Goal: Information Seeking & Learning: Check status

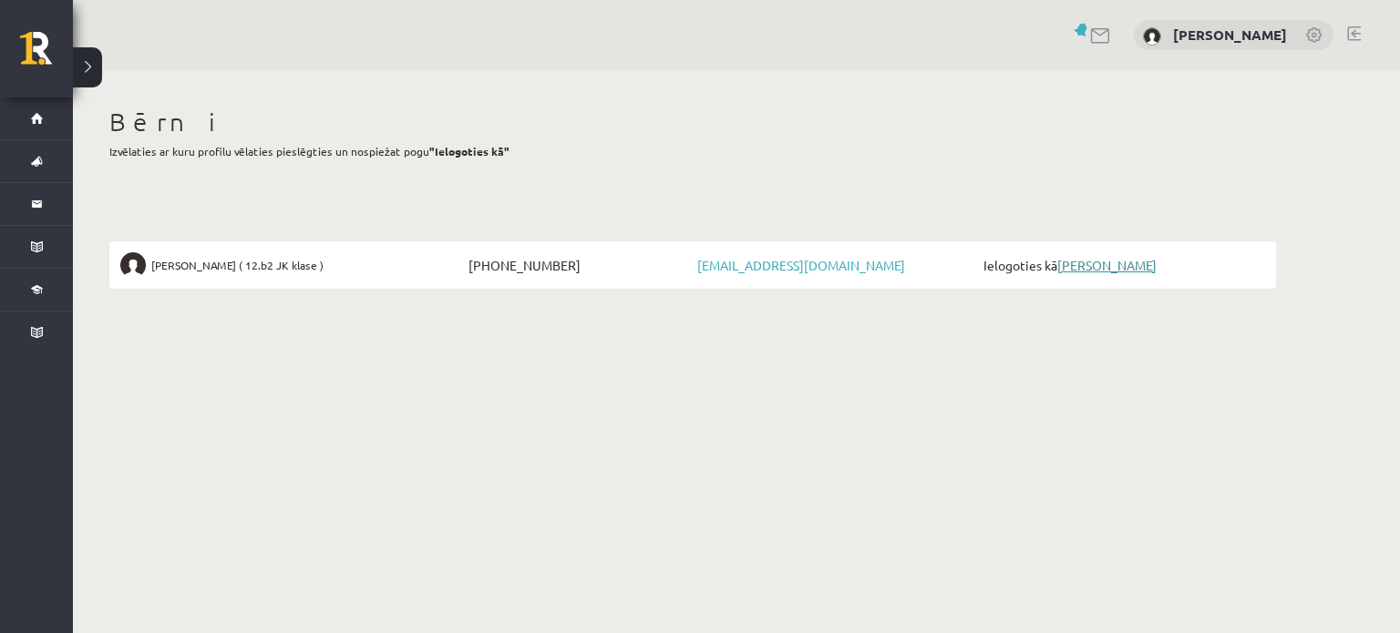
click at [1091, 270] on link "[PERSON_NAME]" at bounding box center [1106, 265] width 99 height 16
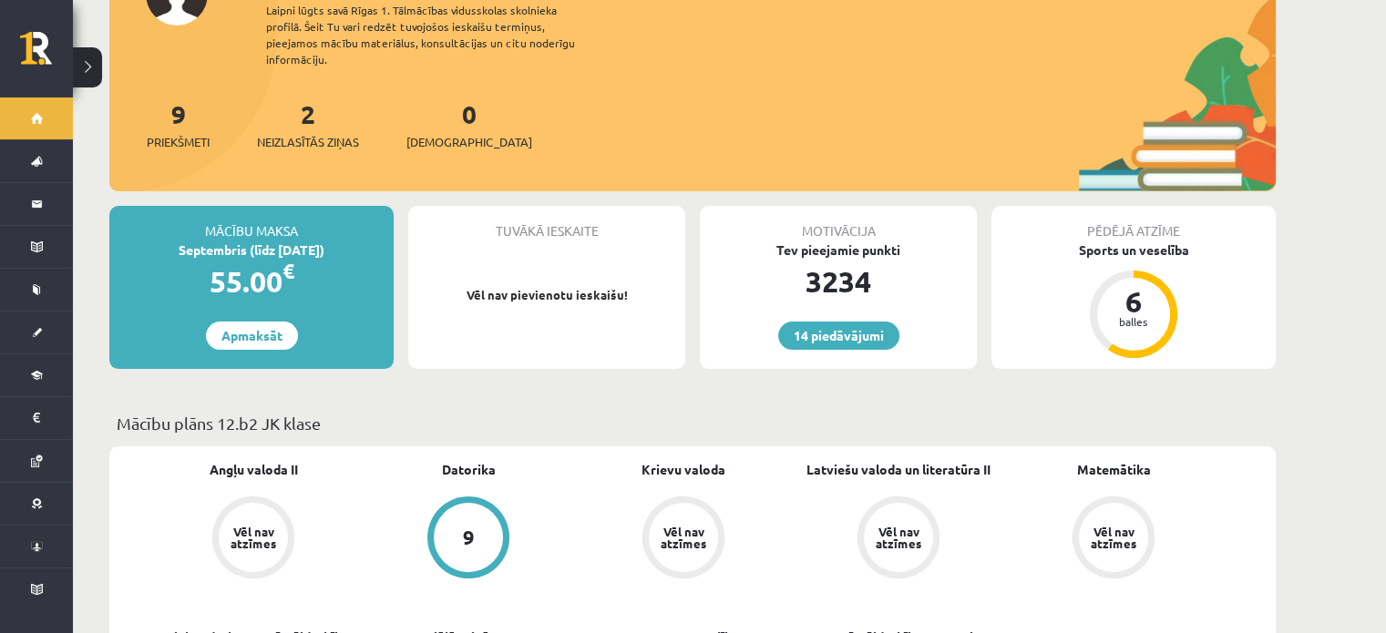
scroll to position [182, 0]
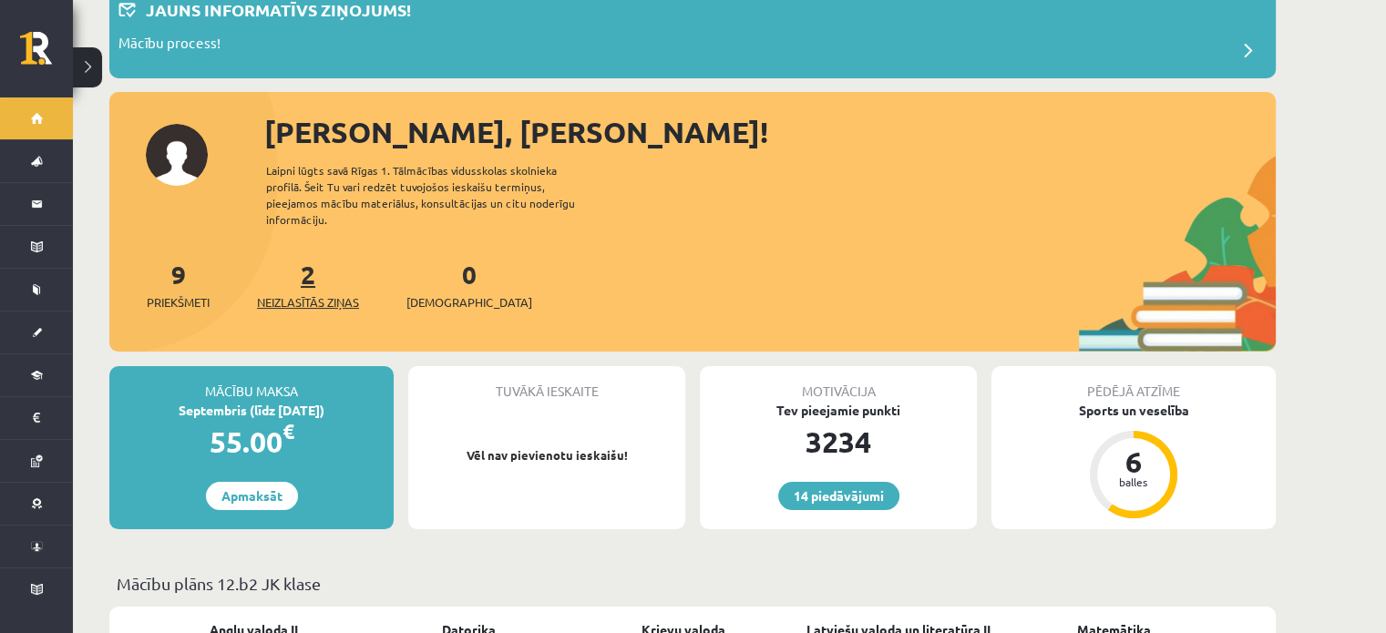
click at [289, 293] on span "Neizlasītās ziņas" at bounding box center [308, 302] width 102 height 18
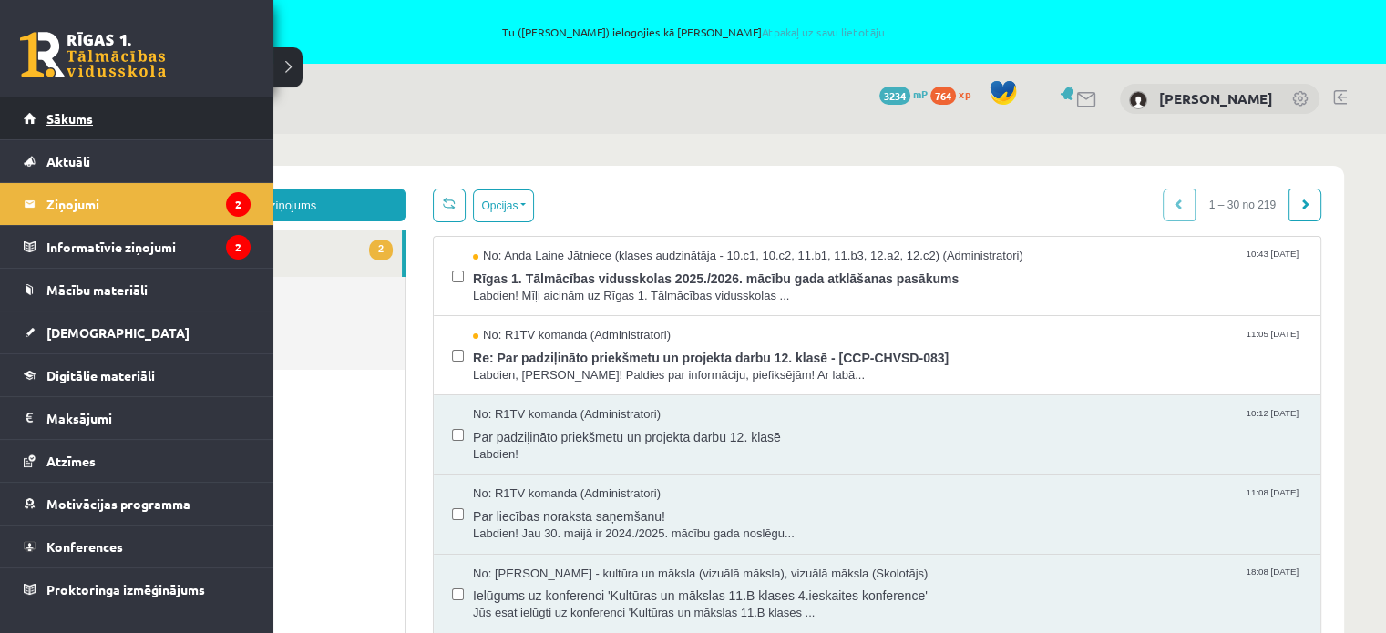
click at [68, 105] on link "Sākums" at bounding box center [137, 119] width 227 height 42
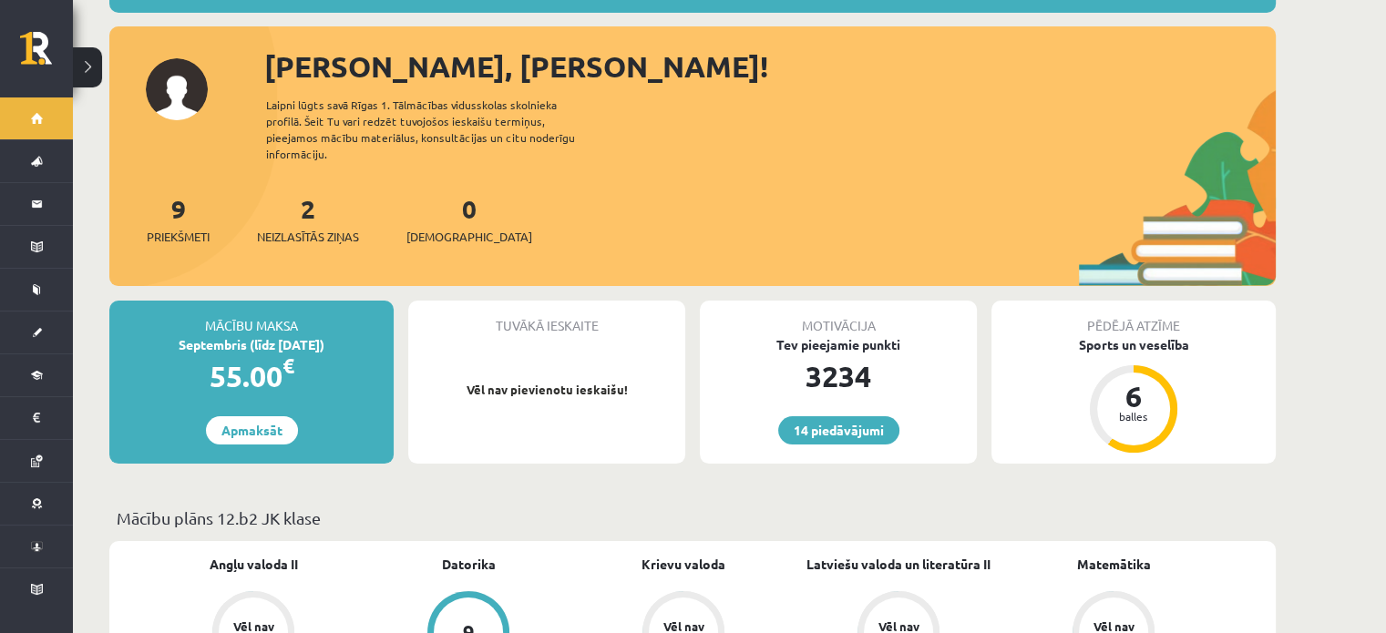
scroll to position [440, 0]
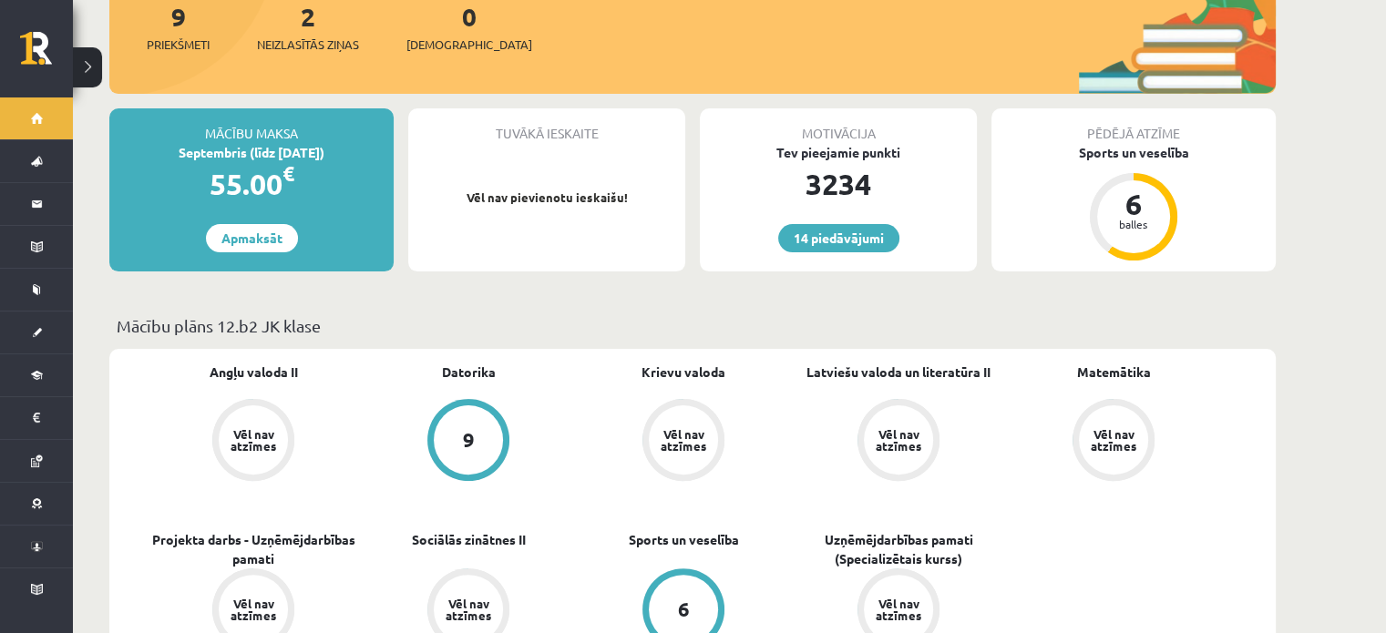
click at [567, 314] on p "Mācību plāns 12.b2 JK klase" at bounding box center [693, 326] width 1152 height 25
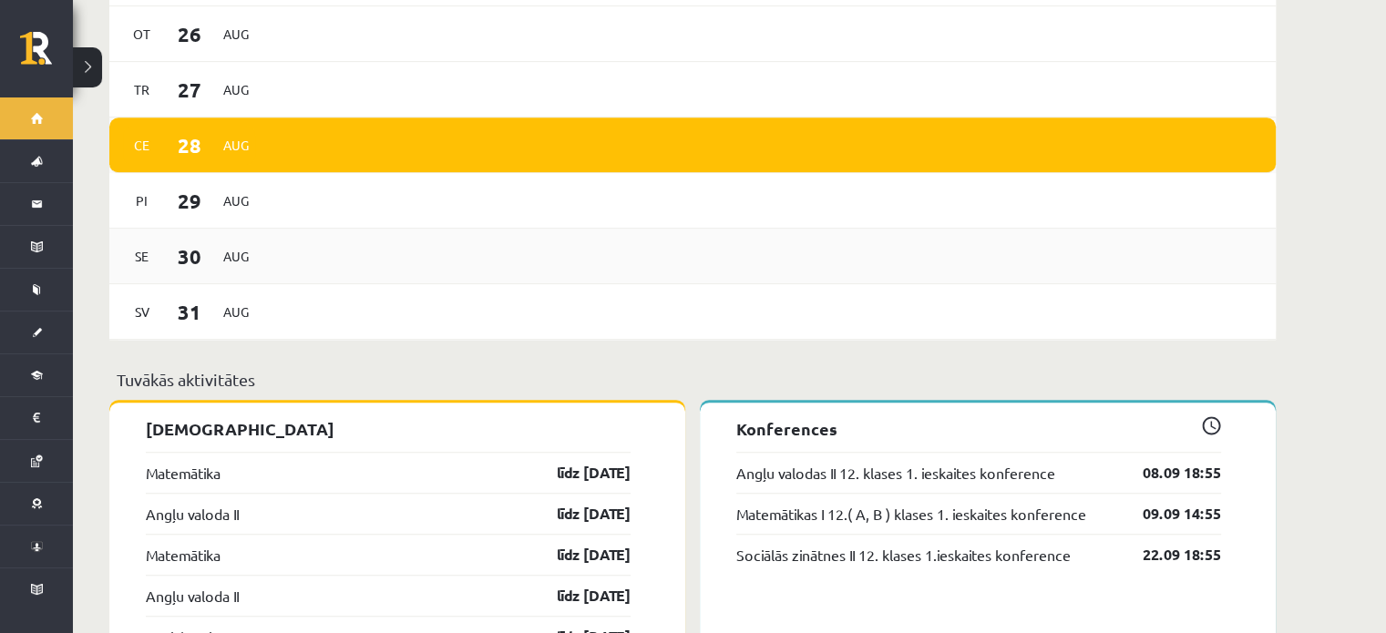
scroll to position [1443, 0]
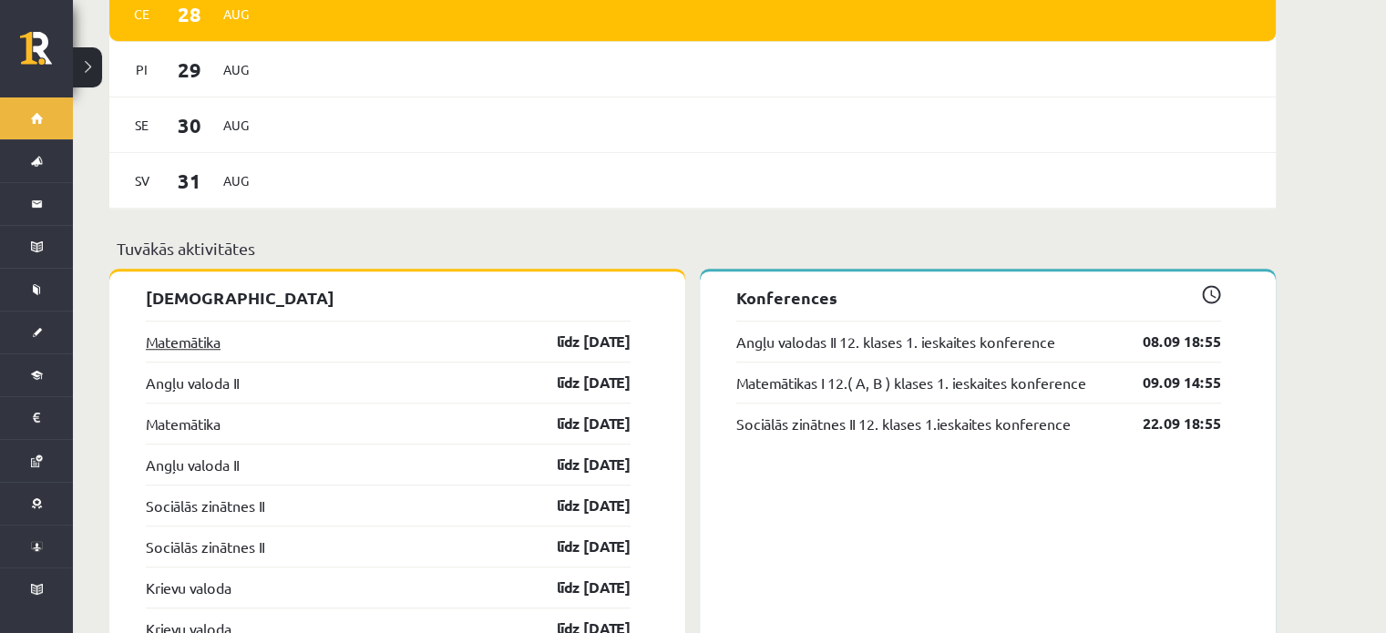
click at [193, 331] on link "Matemātika" at bounding box center [183, 342] width 75 height 22
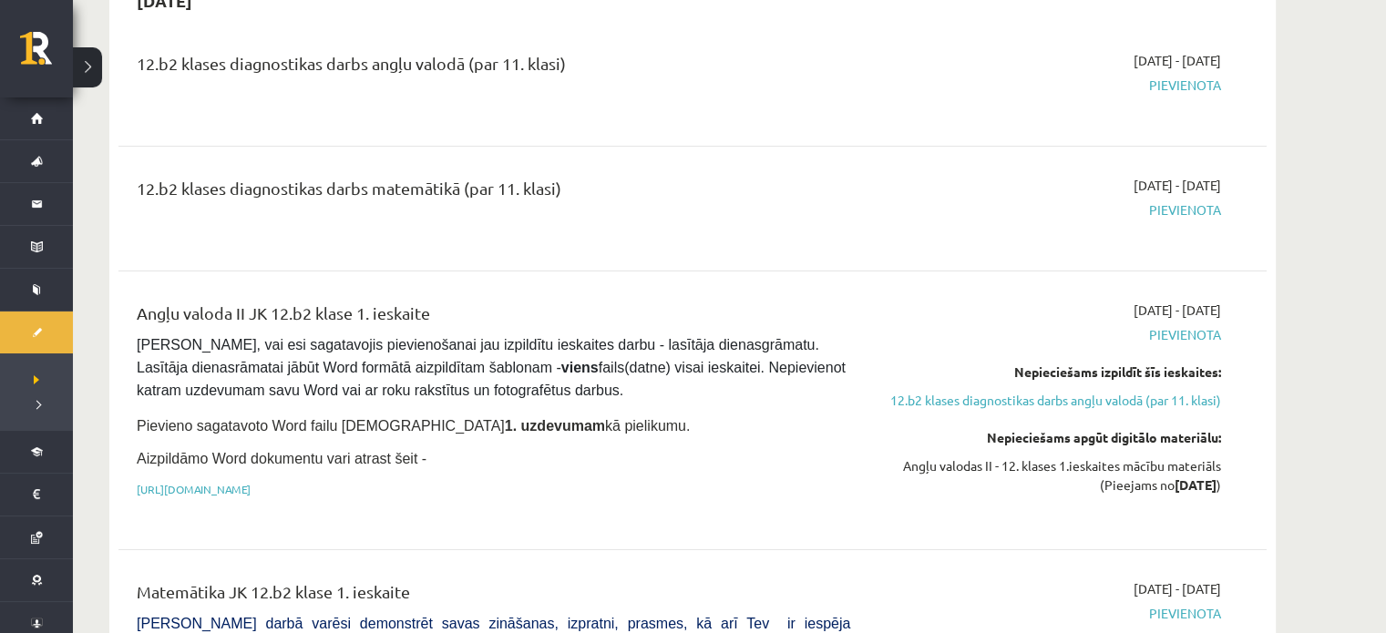
scroll to position [638, 0]
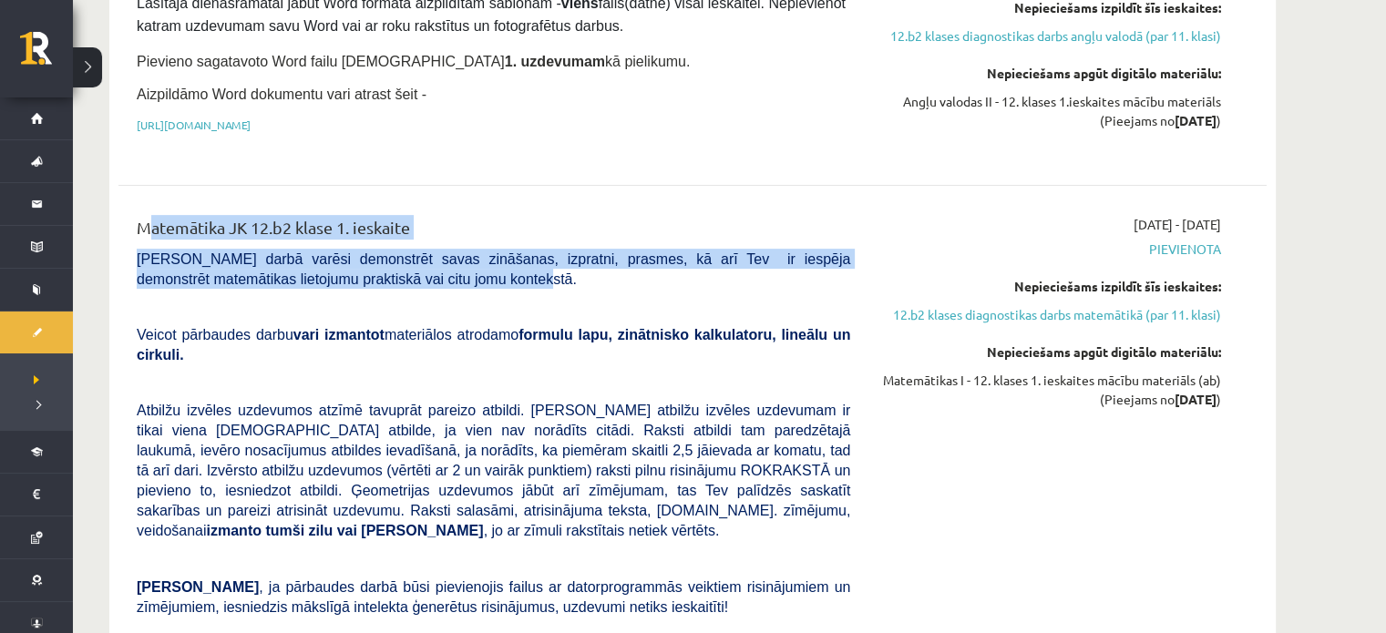
drag, startPoint x: 468, startPoint y: 283, endPoint x: 82, endPoint y: 238, distance: 388.1
click at [452, 280] on p "Pārbaudes darbā varēsi demonstrēt savas zināšanas, izpratni, prasmes, kā arī Te…" at bounding box center [494, 269] width 714 height 40
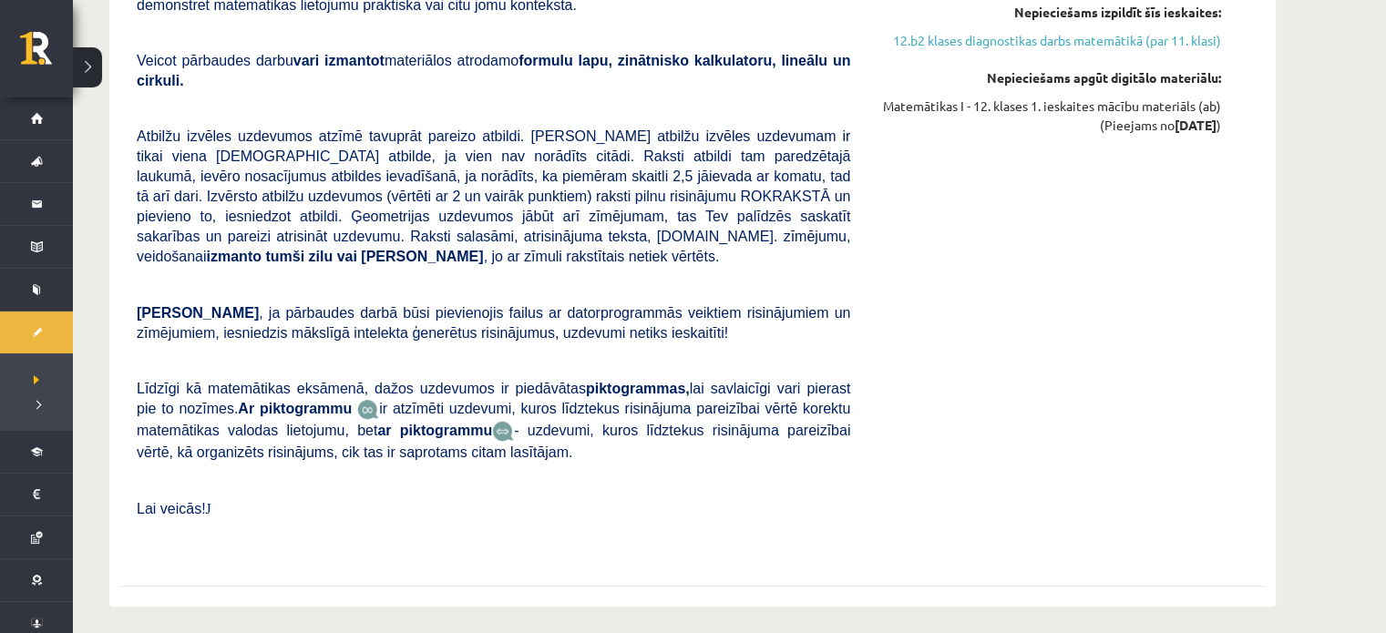
scroll to position [1185, 0]
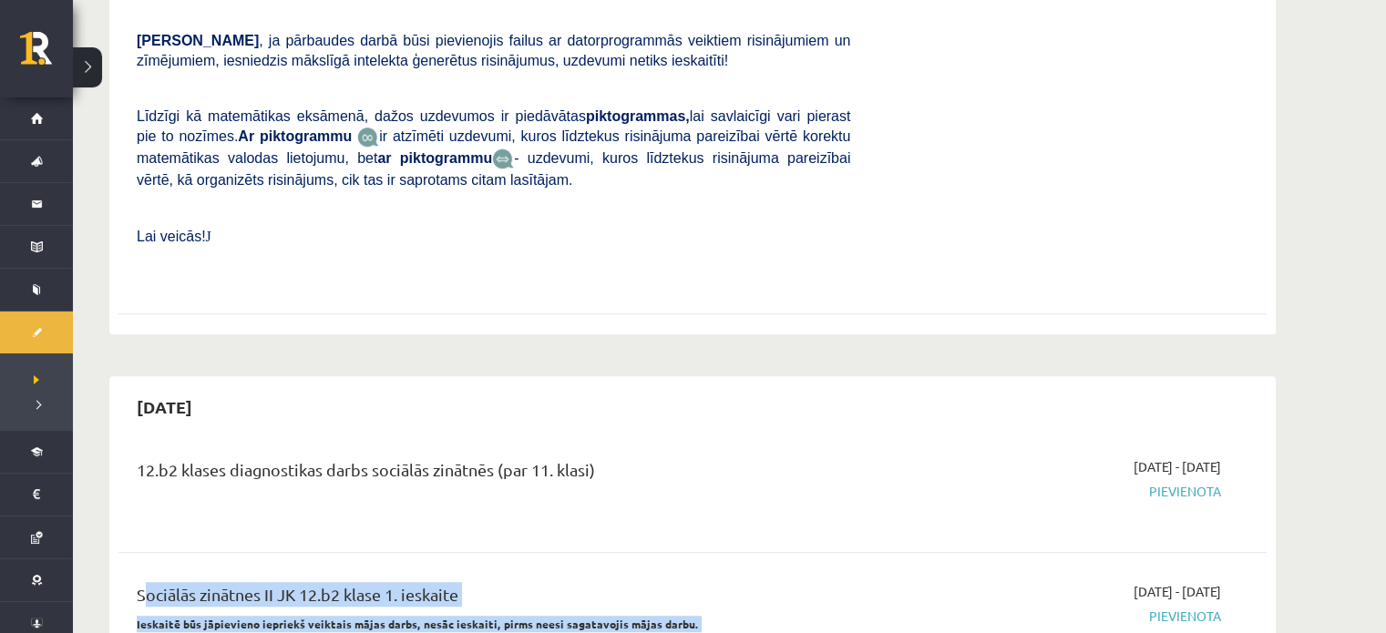
drag, startPoint x: 458, startPoint y: 612, endPoint x: 98, endPoint y: 546, distance: 366.0
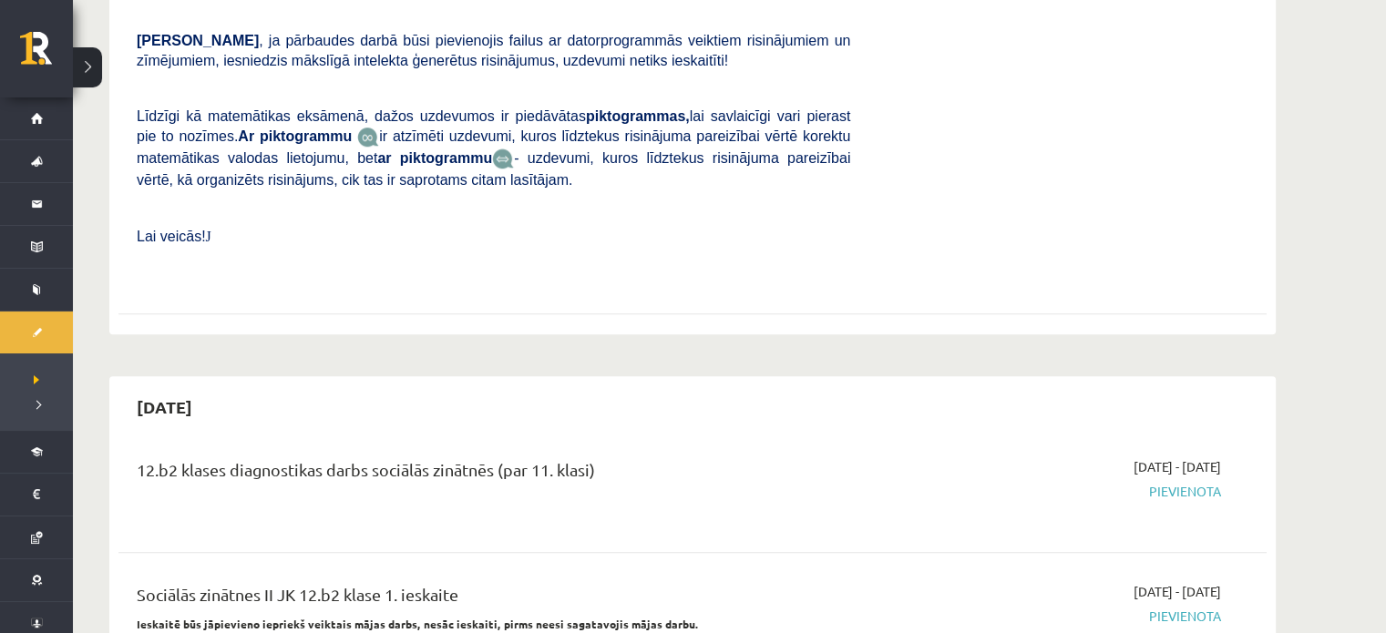
click at [225, 479] on div "12.b2 klases diagnostikas darbs sociālās zinātnēs (par 11. klasi)" at bounding box center [493, 491] width 741 height 66
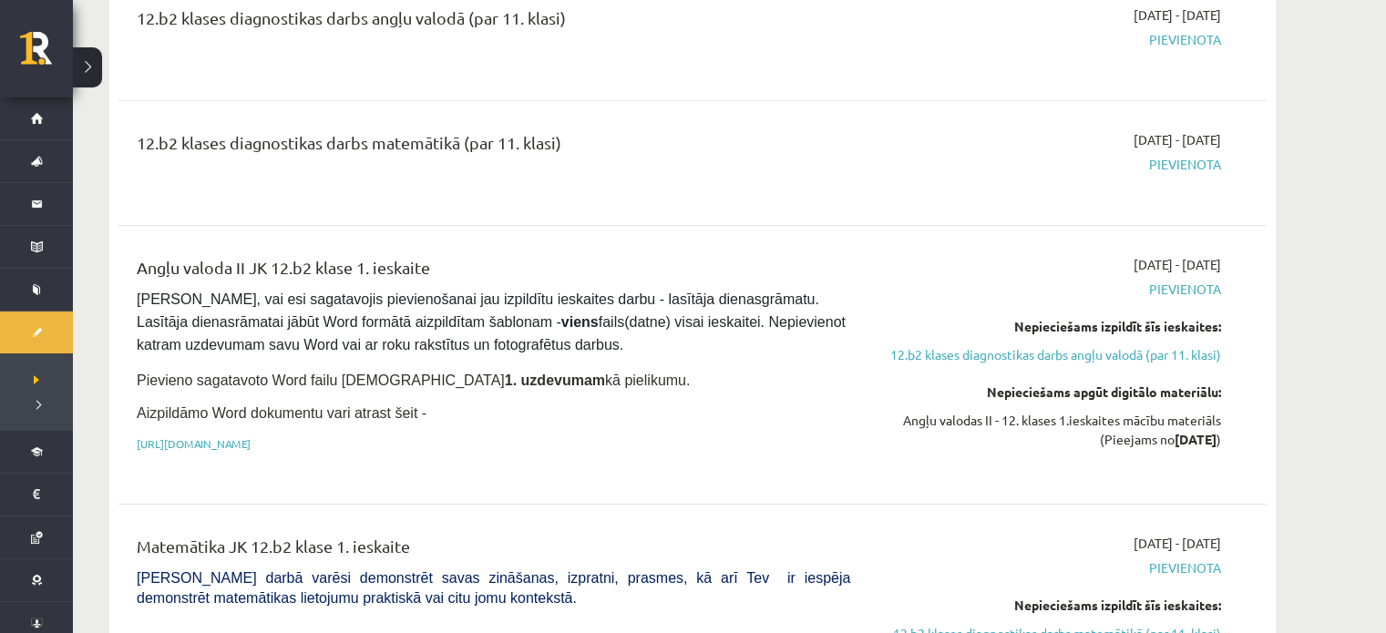
scroll to position [0, 0]
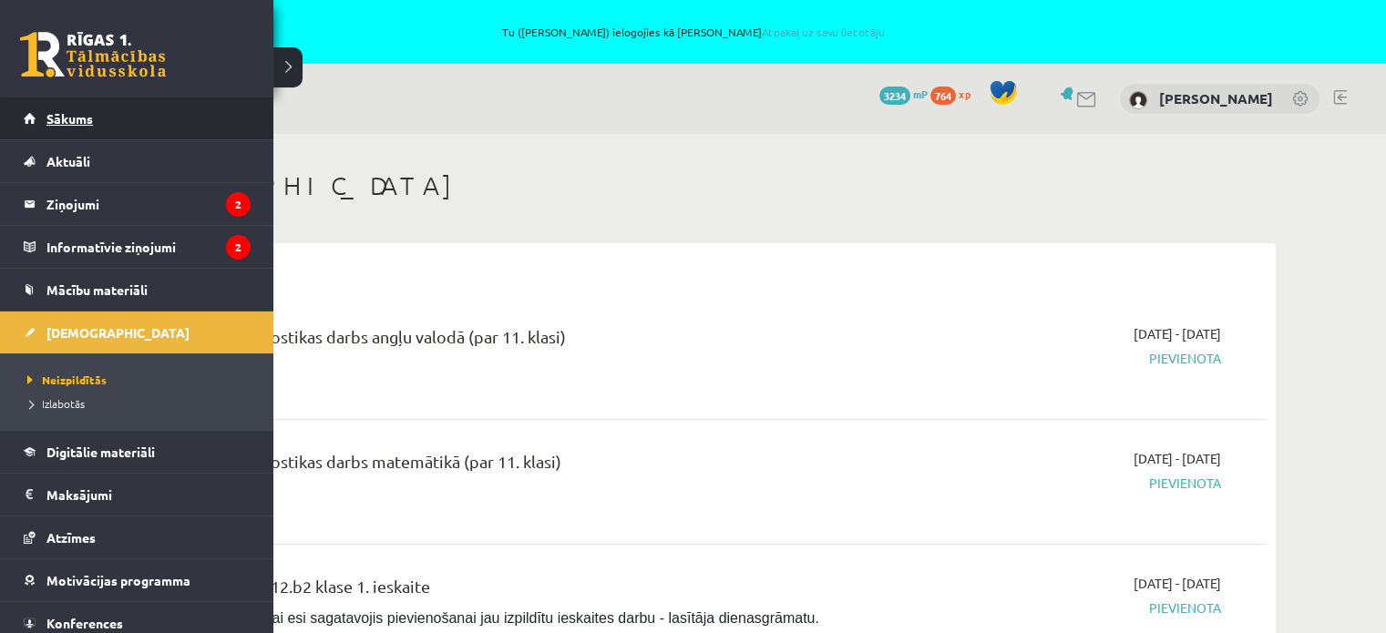
click at [91, 112] on span "Sākums" at bounding box center [69, 118] width 46 height 16
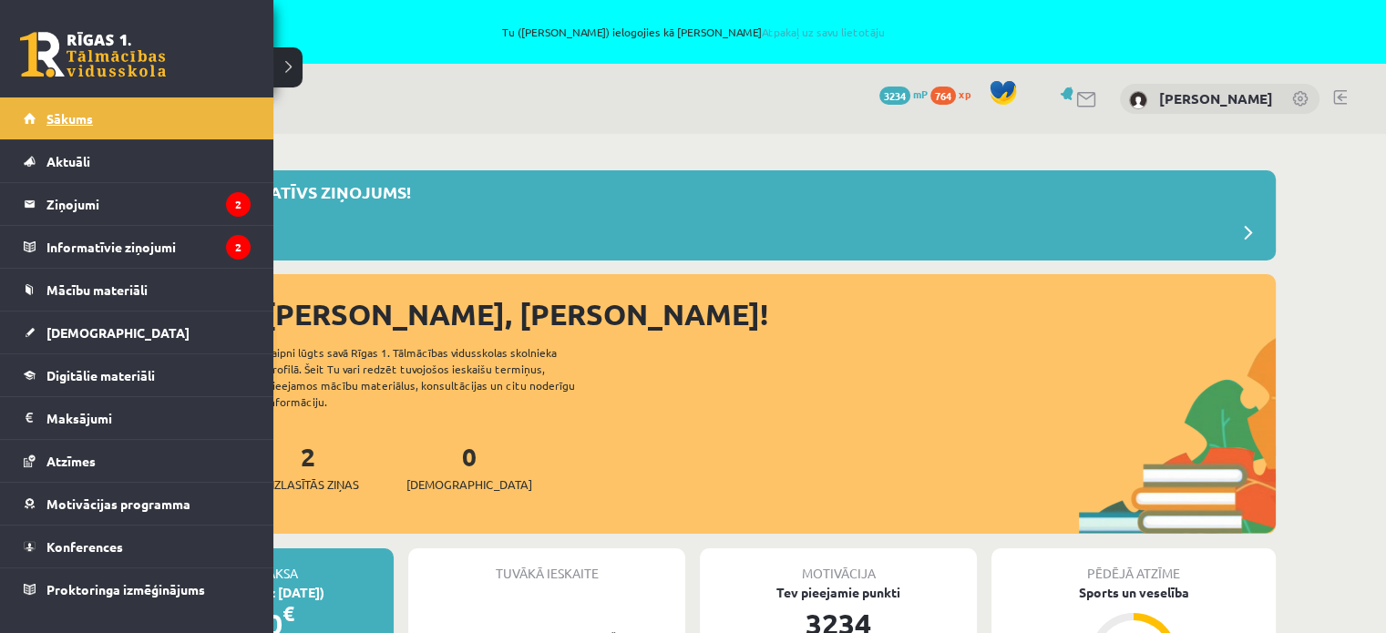
click at [91, 108] on link "Sākums" at bounding box center [137, 119] width 227 height 42
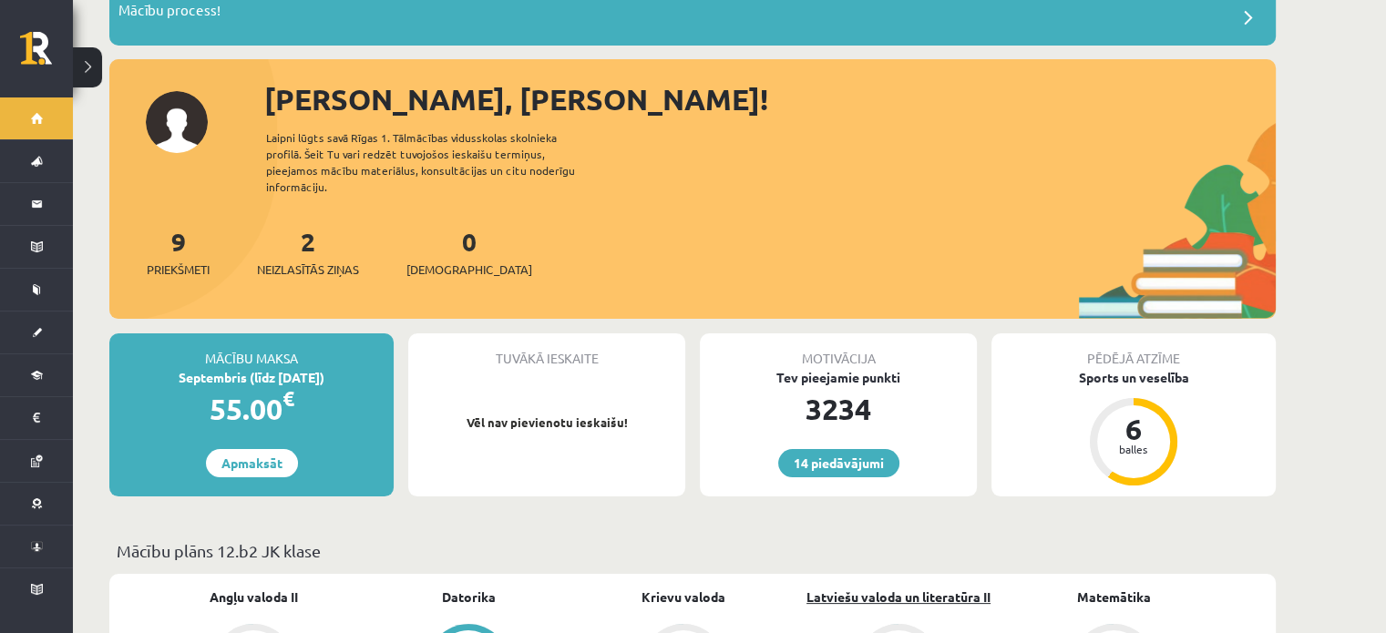
scroll to position [365, 0]
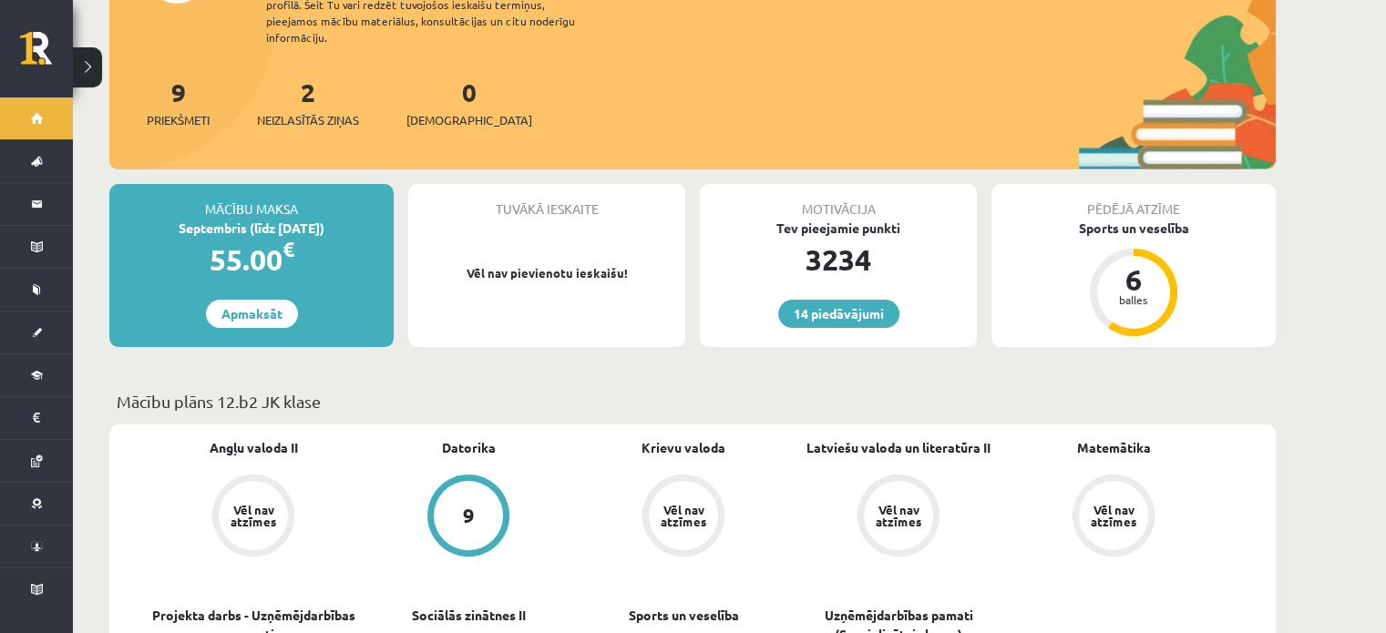
click at [1257, 425] on div "Angļu valoda II Vēl nav atzīmes [GEOGRAPHIC_DATA] 9 Krievu valoda Vēl nav atzīm…" at bounding box center [692, 607] width 1167 height 365
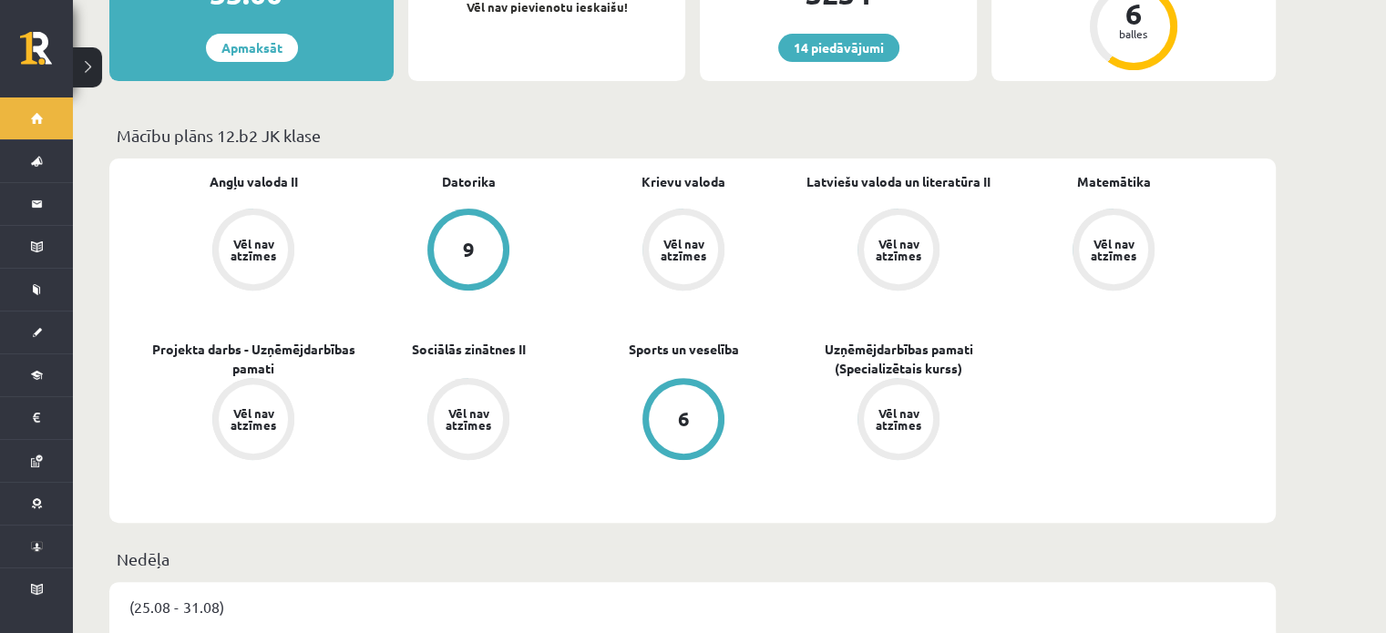
scroll to position [638, 0]
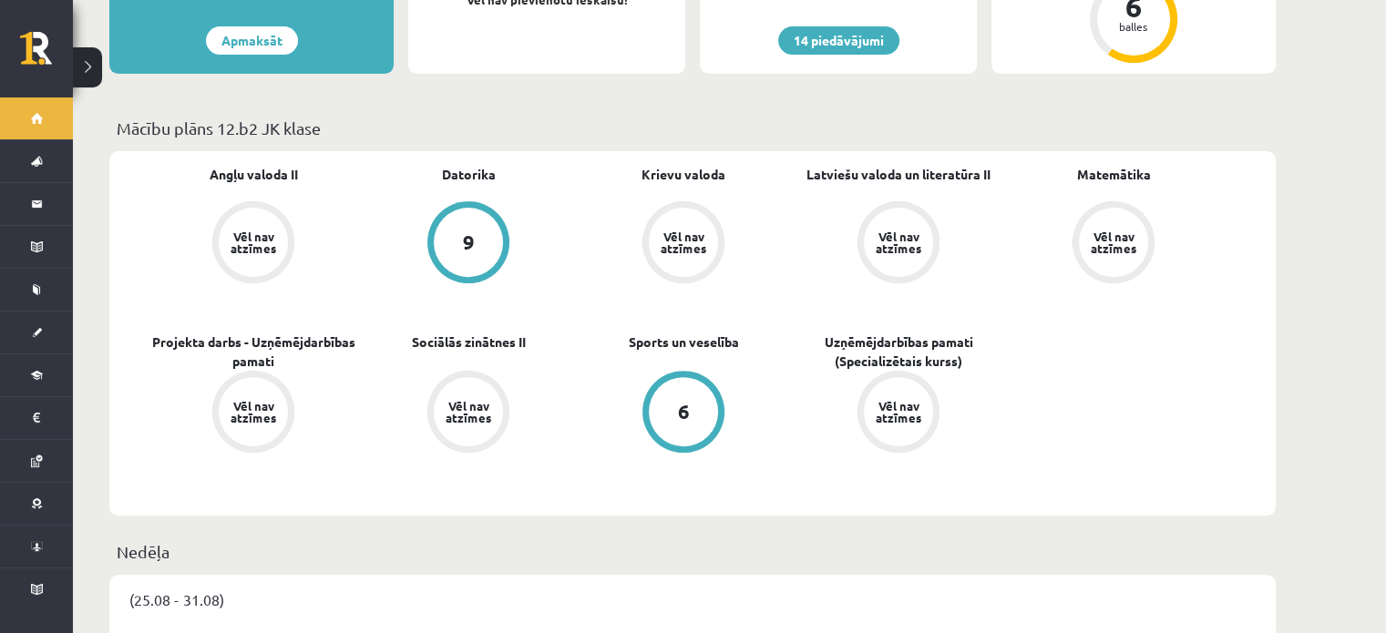
click at [684, 402] on div "6" at bounding box center [684, 412] width 12 height 20
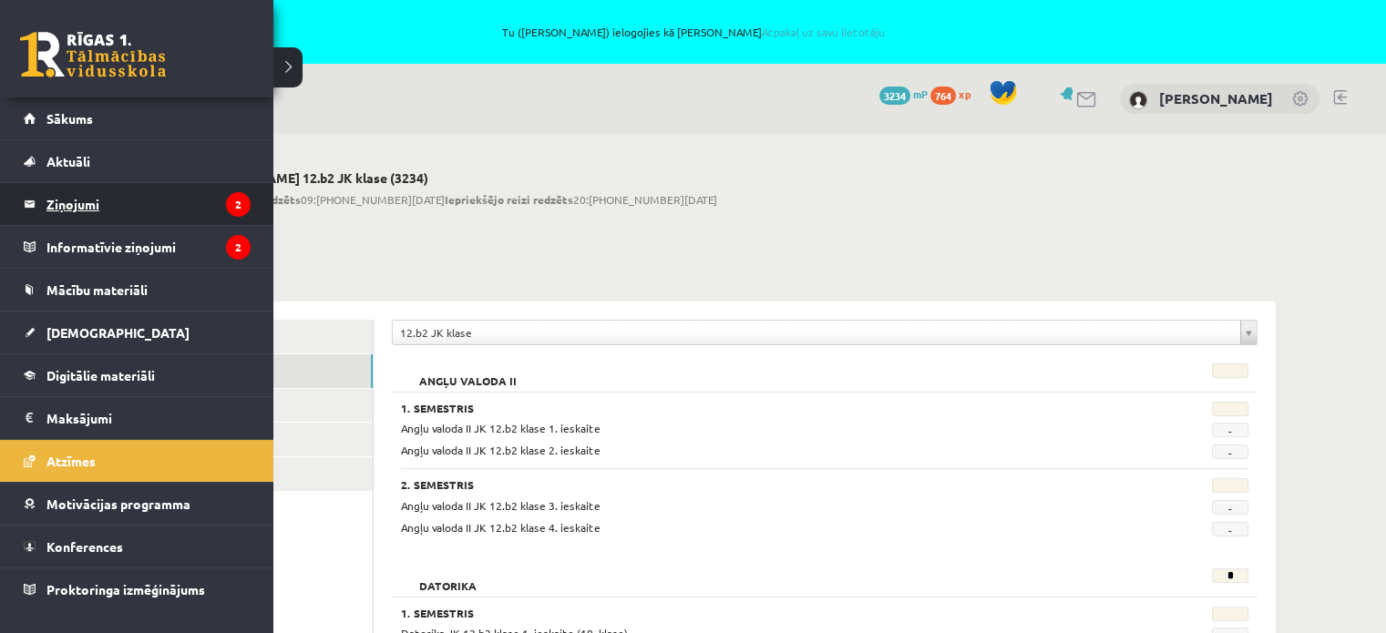
click at [101, 200] on legend "Ziņojumi 2" at bounding box center [148, 204] width 204 height 42
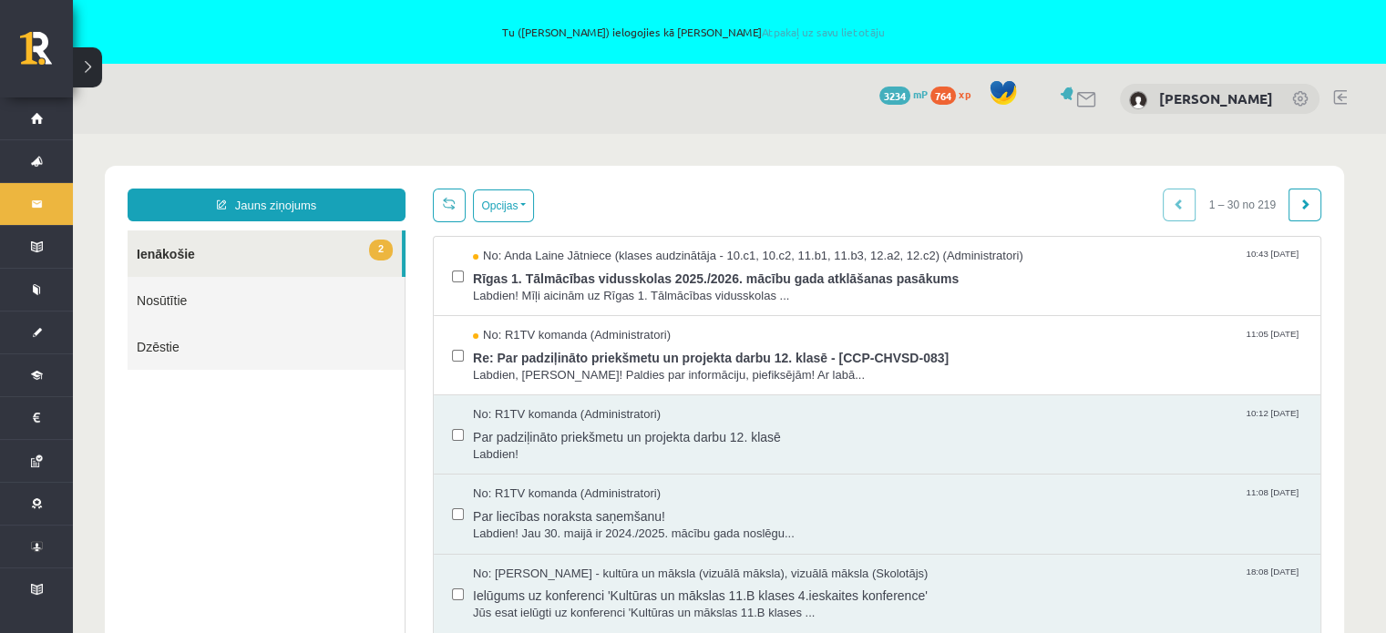
click at [252, 485] on ul "2 Ienākošie Nosūtītie Dzēstie" at bounding box center [267, 438] width 278 height 415
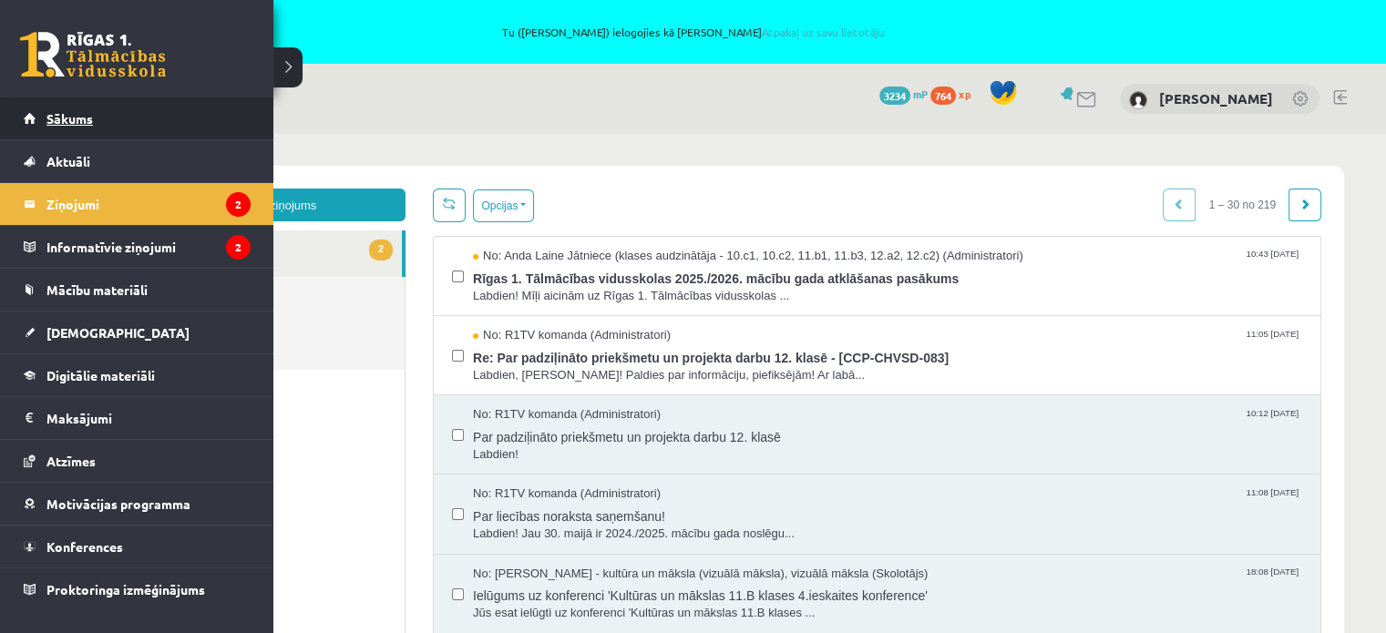
click at [47, 122] on span "Sākums" at bounding box center [69, 118] width 46 height 16
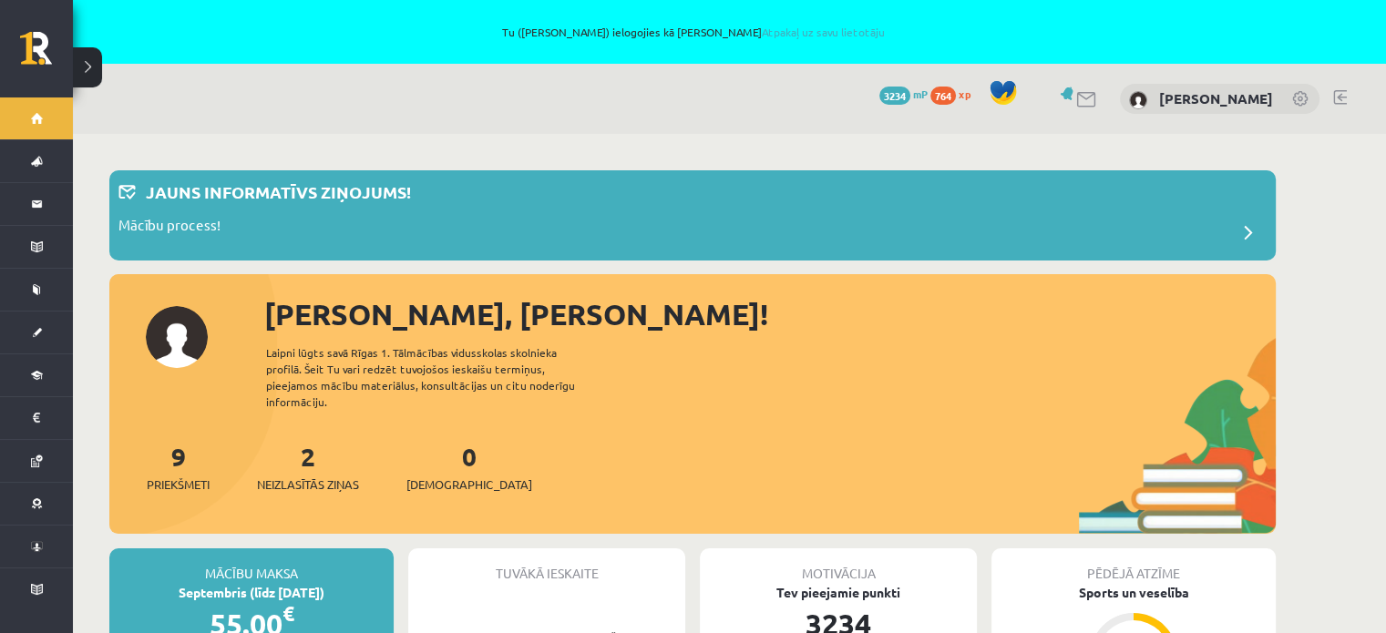
click at [1123, 406] on div "[PERSON_NAME], [PERSON_NAME]! Laipni lūgts savā Rīgas 1. Tālmācības vidusskolas…" at bounding box center [692, 414] width 1167 height 242
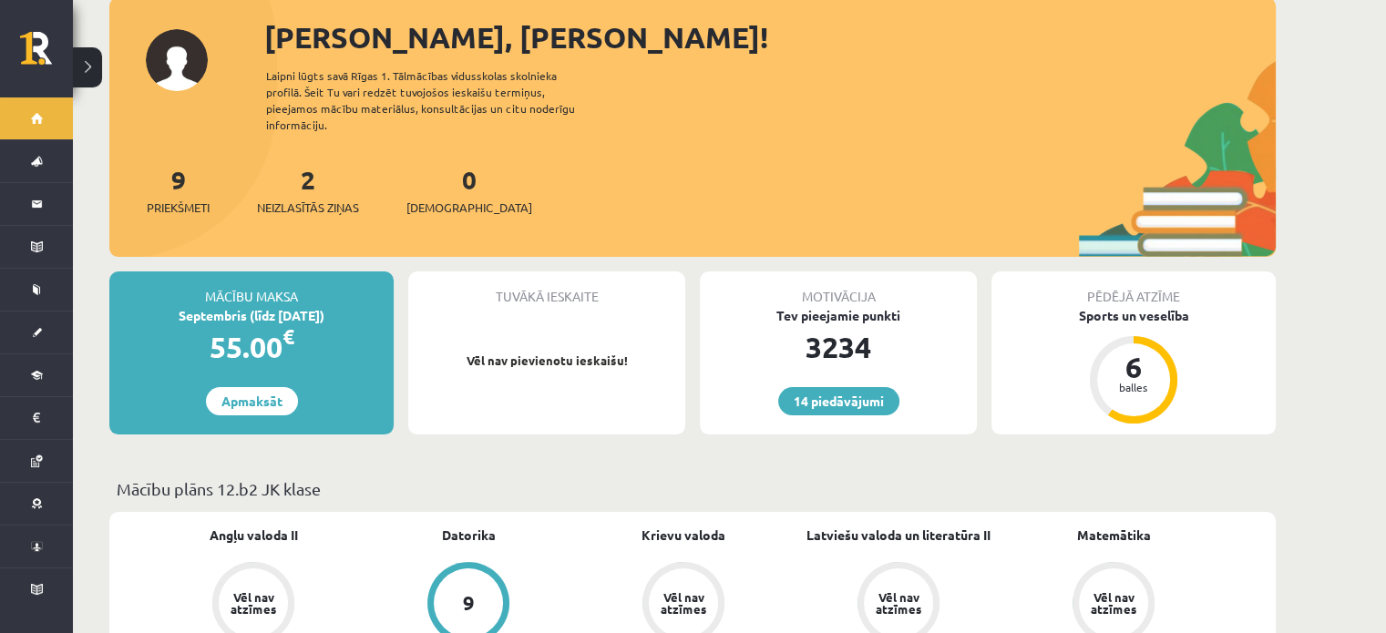
scroll to position [456, 0]
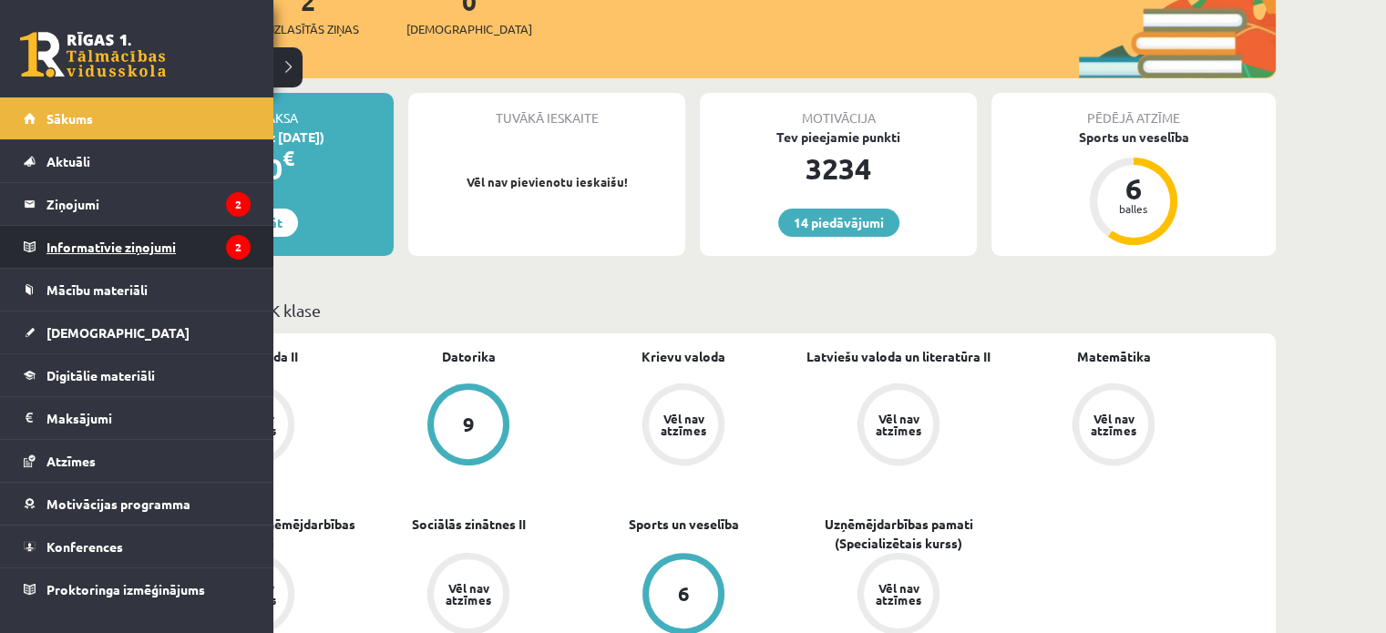
click at [77, 243] on legend "Informatīvie ziņojumi 2" at bounding box center [148, 247] width 204 height 42
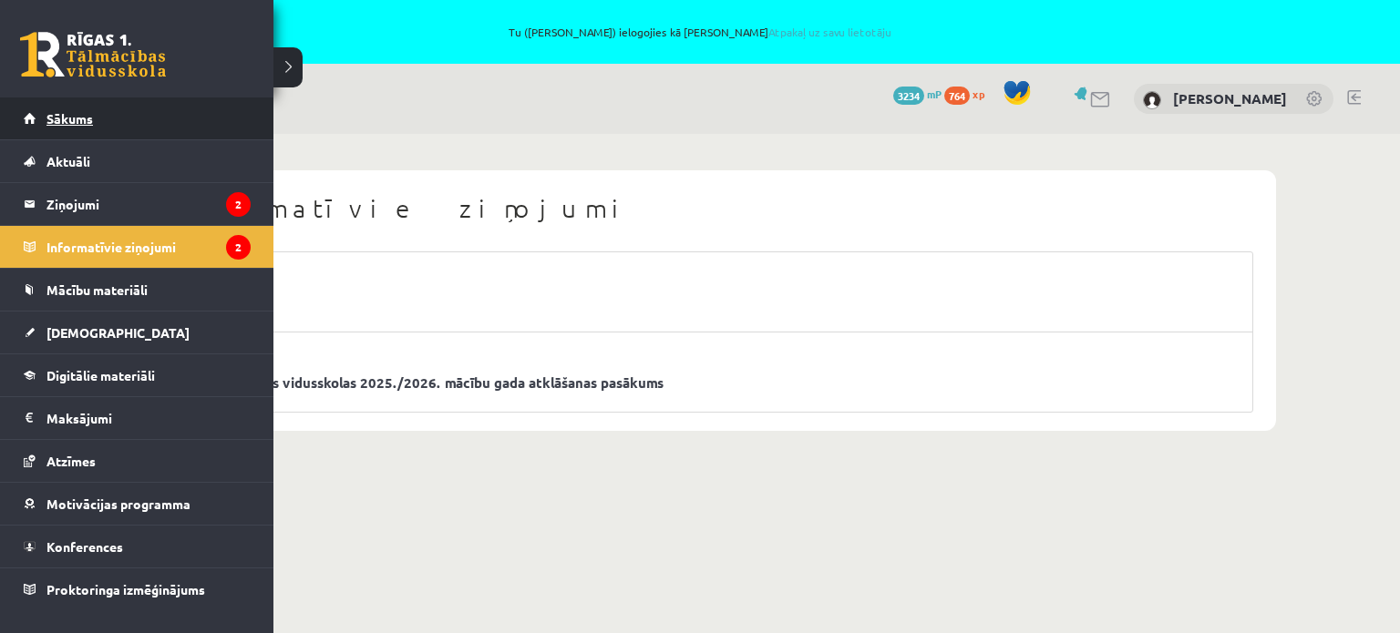
click at [73, 116] on span "Sākums" at bounding box center [69, 118] width 46 height 16
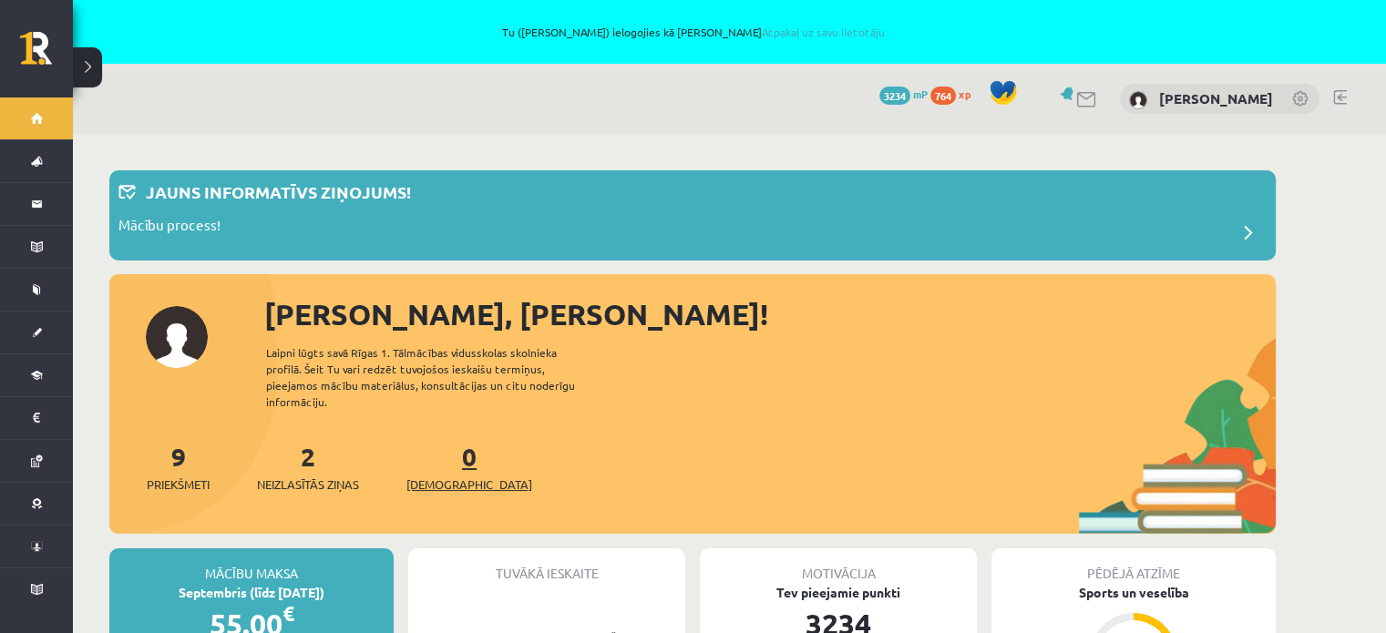
click at [446, 476] on span "[DEMOGRAPHIC_DATA]" at bounding box center [470, 485] width 126 height 18
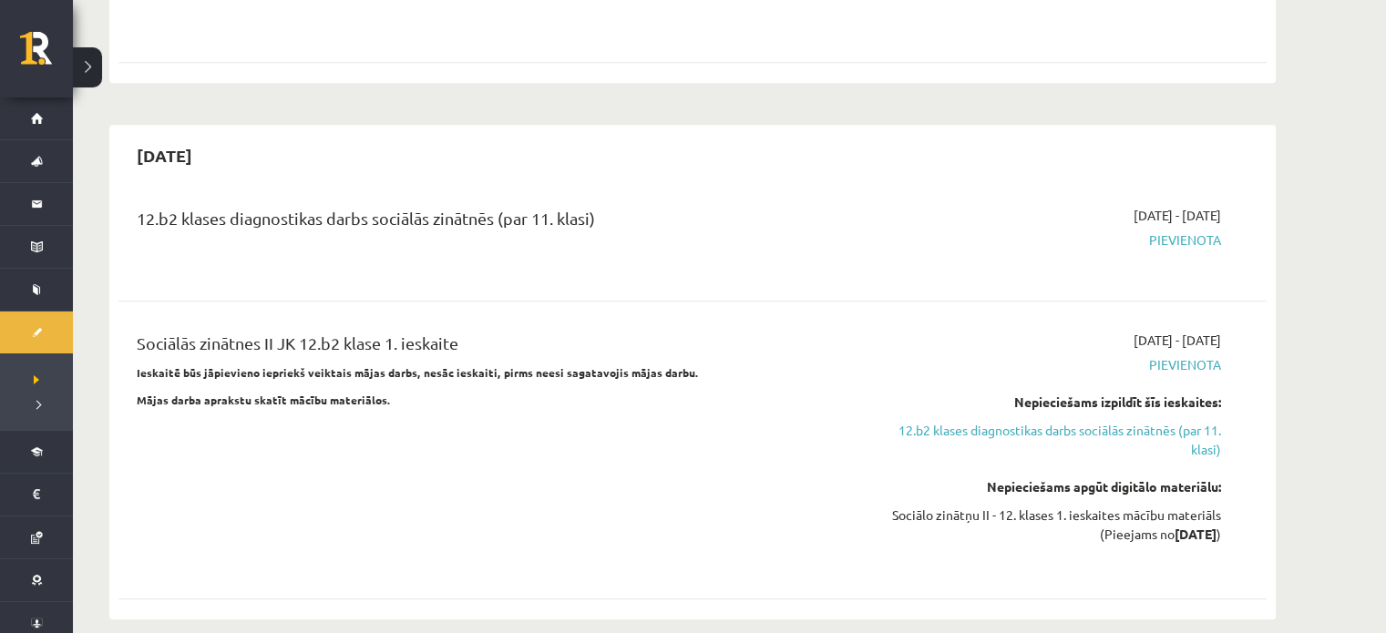
scroll to position [1458, 0]
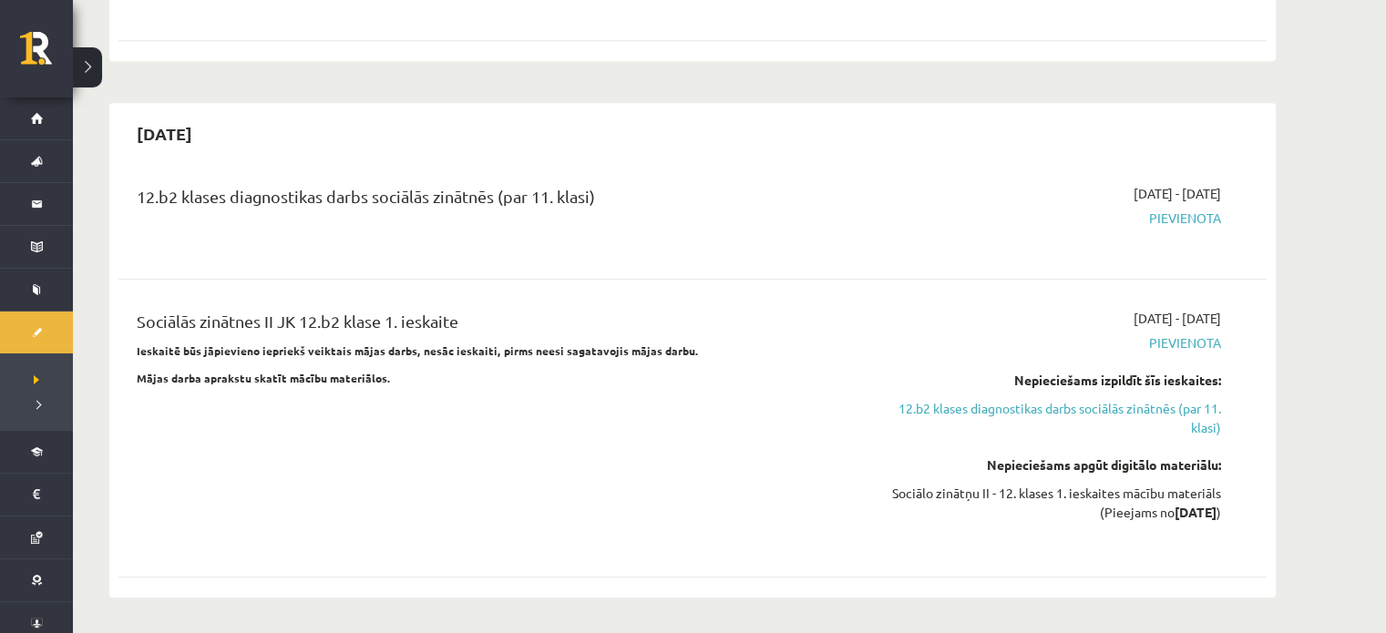
click at [476, 422] on div "Sociālās zinātnes II JK 12.b2 klase 1. ieskaite Ieskaitē būs jāpievieno iepriek…" at bounding box center [493, 428] width 741 height 239
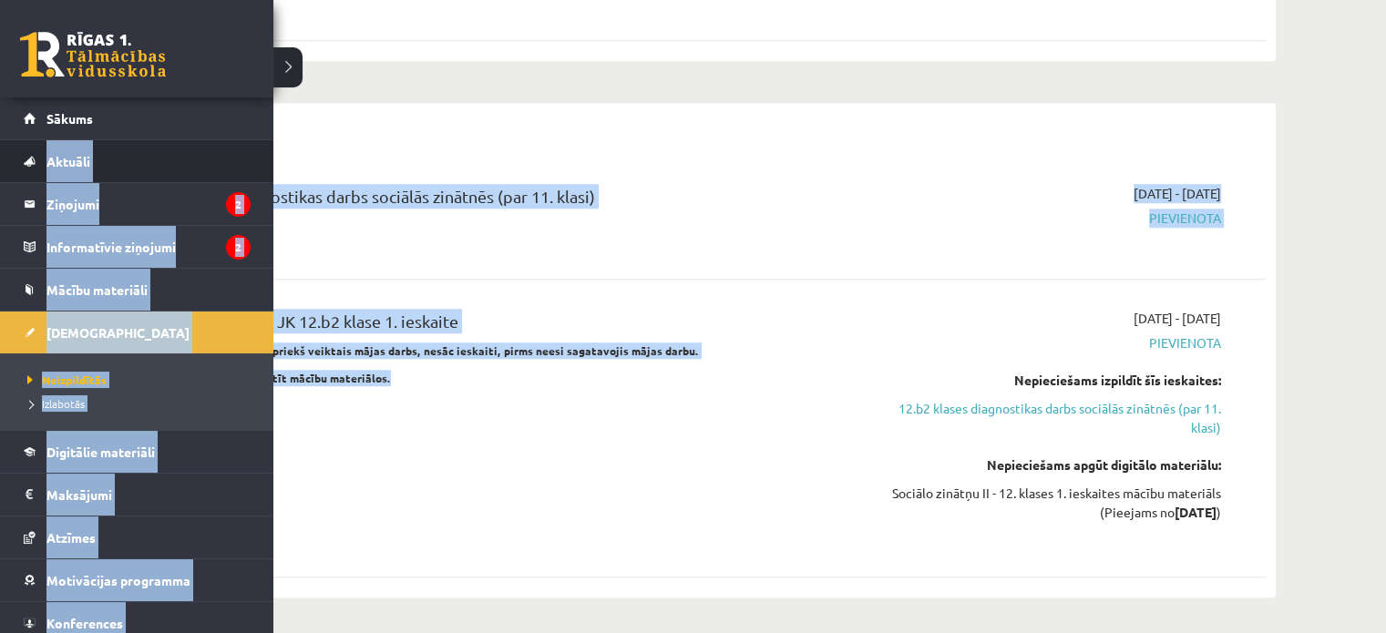
drag, startPoint x: 480, startPoint y: 347, endPoint x: 0, endPoint y: 157, distance: 516.7
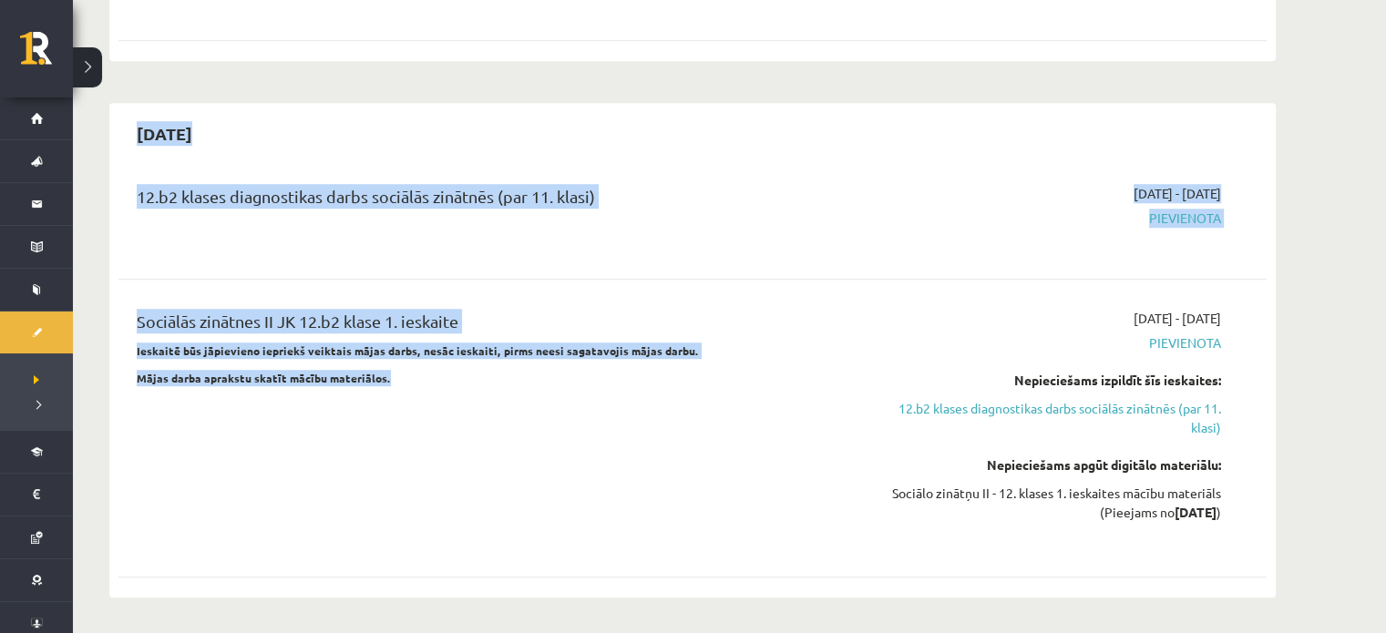
click at [623, 383] on div "Sociālās zinātnes II JK 12.b2 klase 1. ieskaite Ieskaitē būs jāpievieno iepriek…" at bounding box center [493, 428] width 741 height 239
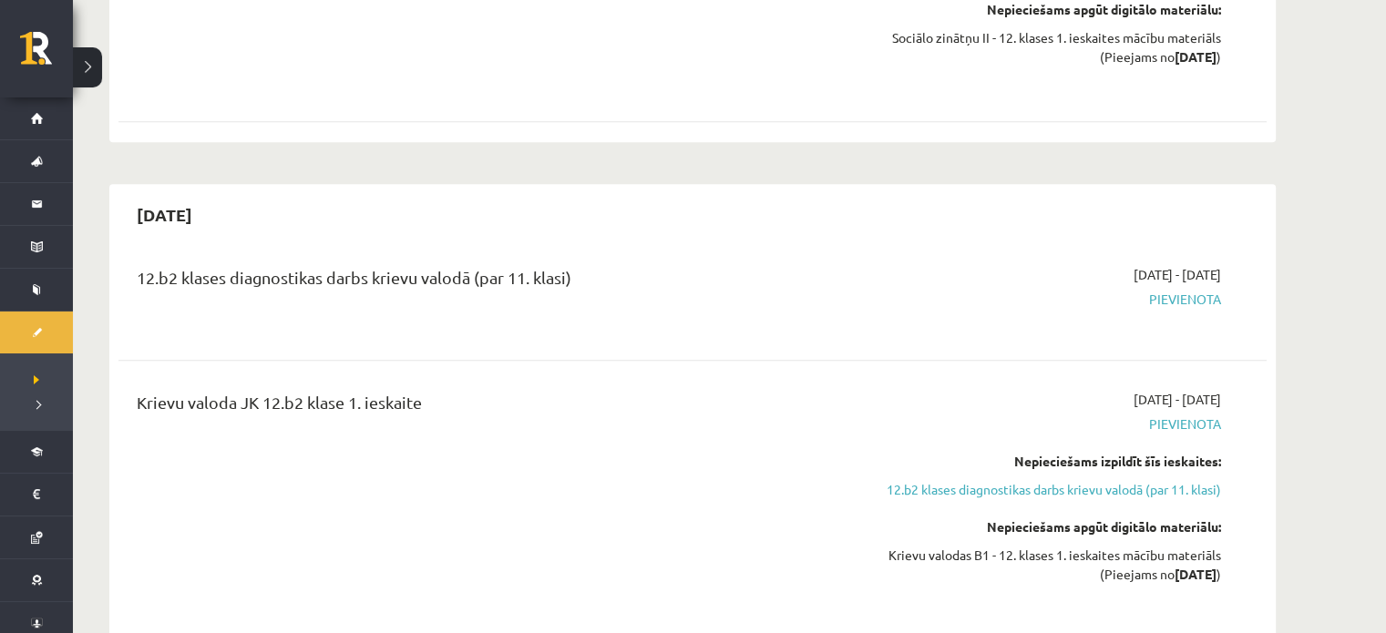
scroll to position [2279, 0]
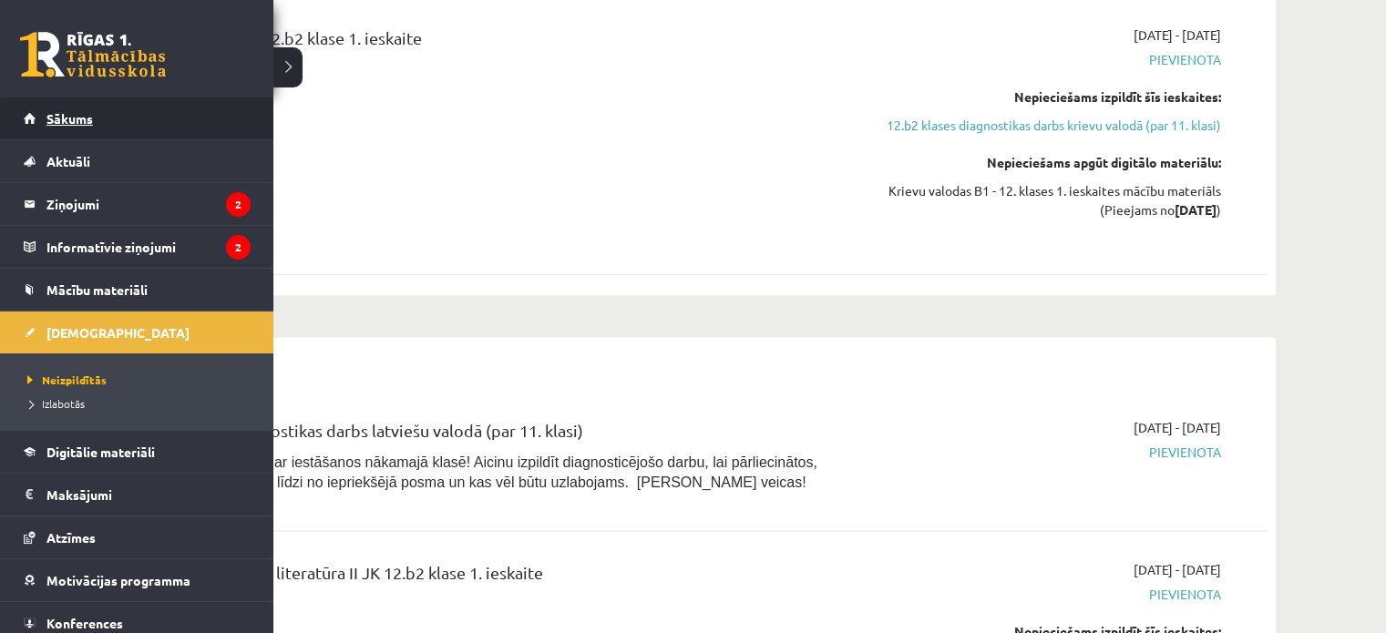
click at [79, 125] on span "Sākums" at bounding box center [69, 118] width 46 height 16
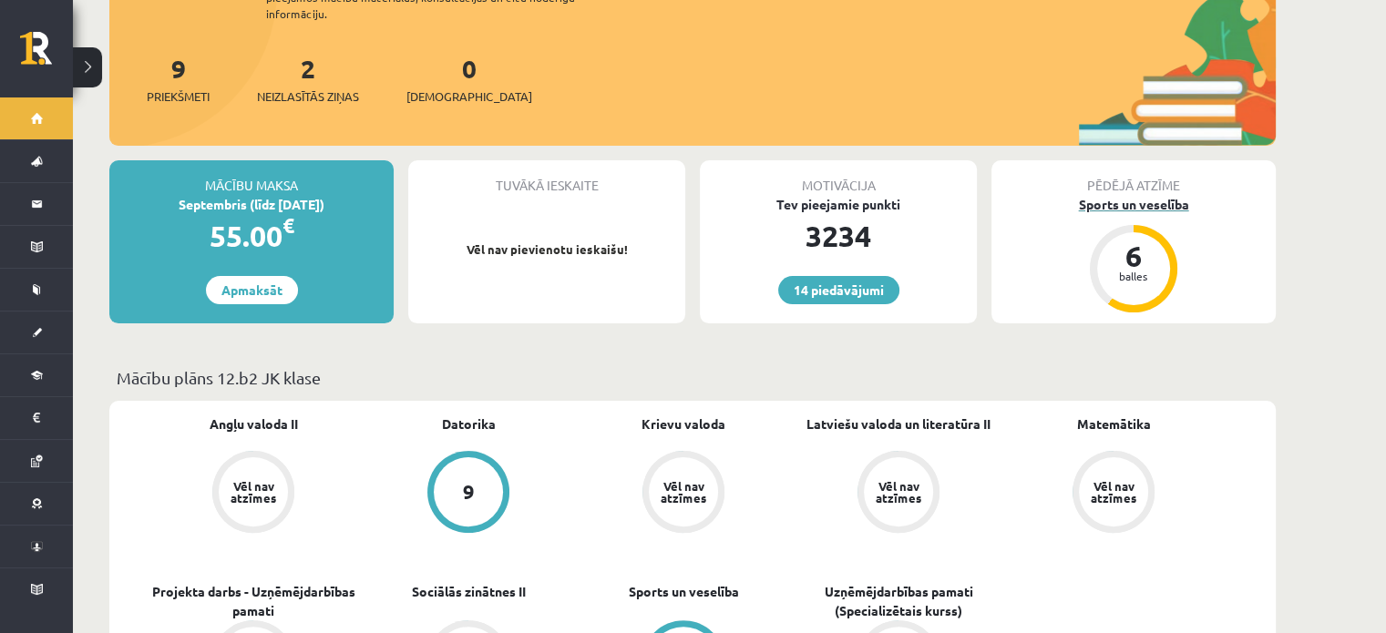
scroll to position [456, 0]
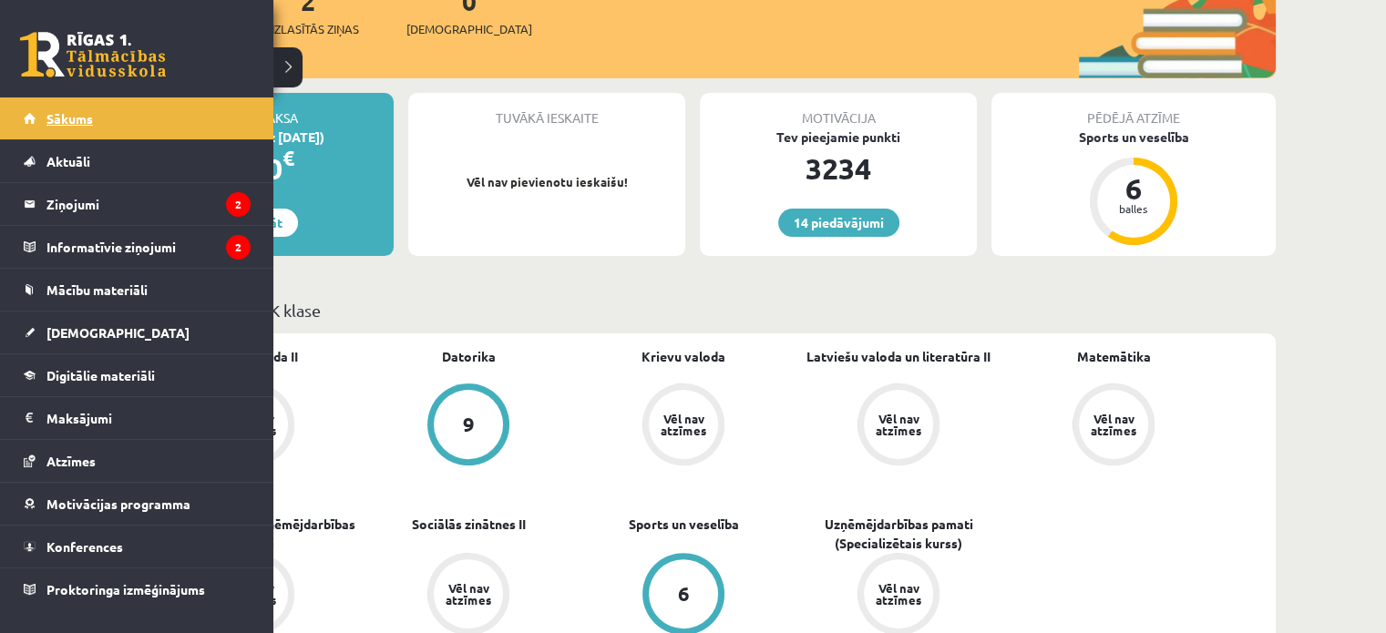
click at [112, 118] on link "Sākums" at bounding box center [137, 119] width 227 height 42
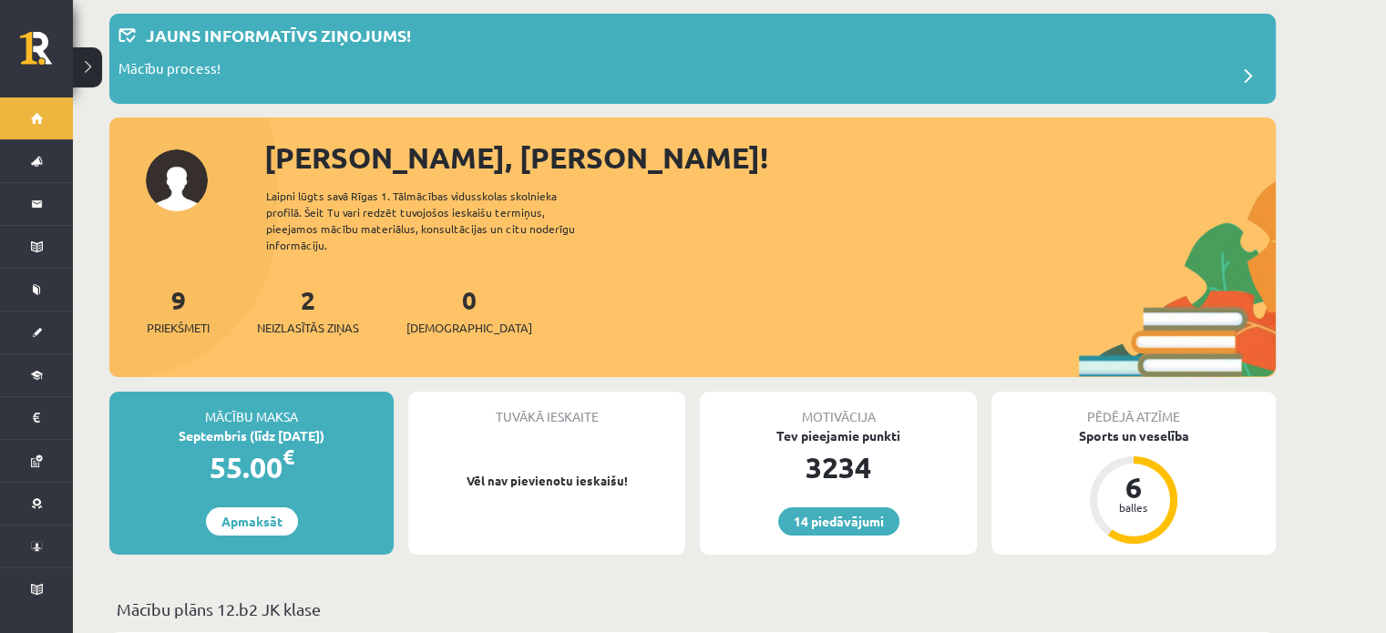
scroll to position [273, 0]
